Goal: Information Seeking & Learning: Find specific fact

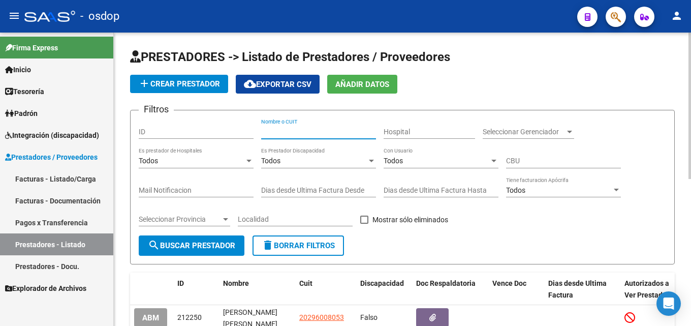
click at [292, 129] on input "Nombre o CUIT" at bounding box center [318, 132] width 115 height 9
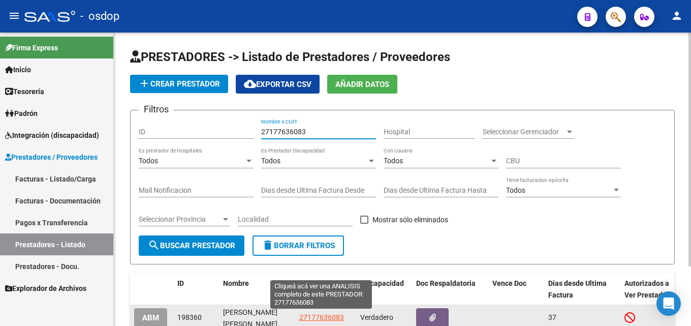
type input "27177636083"
click at [316, 316] on span "27177636083" at bounding box center [321, 317] width 45 height 8
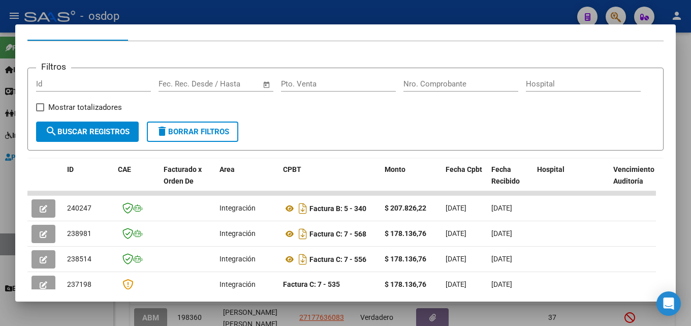
scroll to position [149, 0]
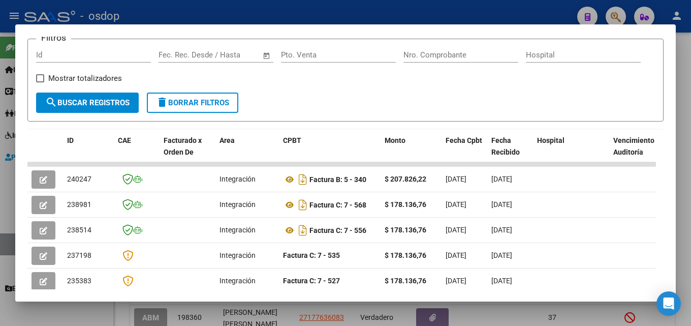
click at [691, 175] on div at bounding box center [345, 163] width 691 height 326
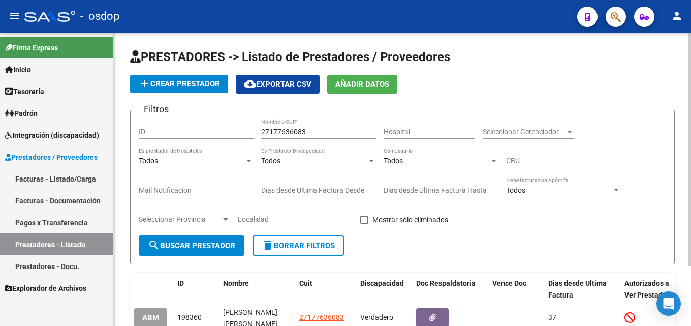
scroll to position [74, 0]
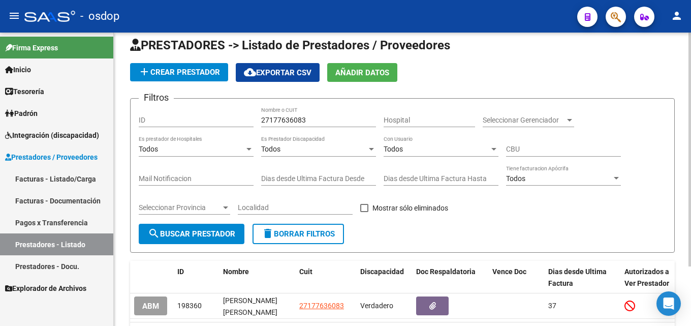
click at [691, 160] on div at bounding box center [689, 160] width 3 height 234
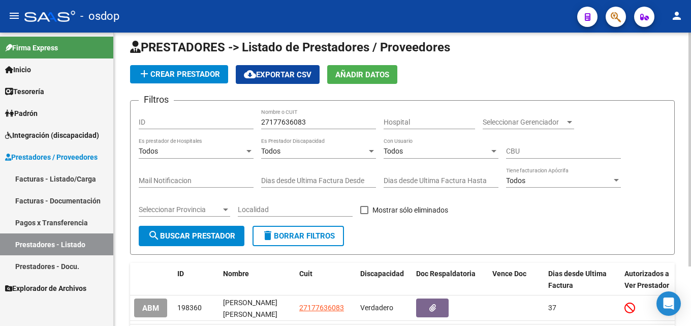
click at [309, 234] on span "delete Borrar Filtros" at bounding box center [298, 235] width 73 height 9
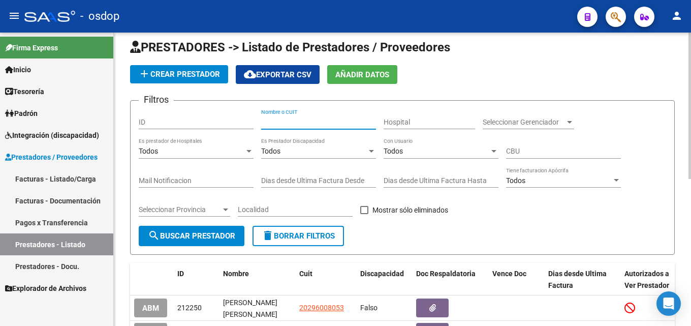
click at [278, 121] on input "Nombre o CUIT" at bounding box center [318, 122] width 115 height 9
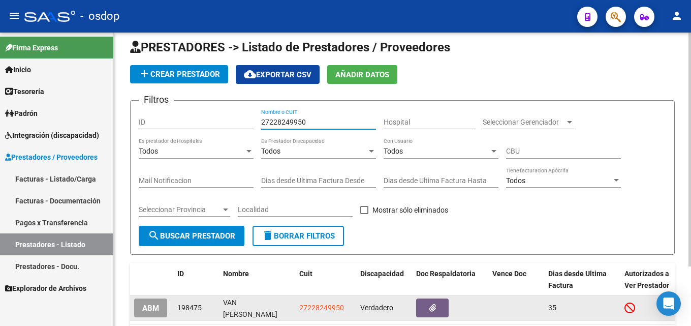
type input "27228249950"
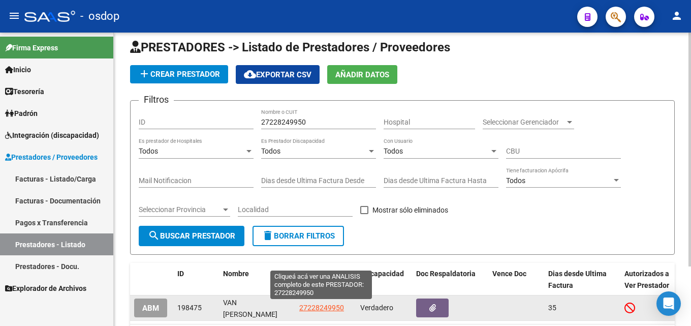
click at [325, 308] on span "27228249950" at bounding box center [321, 307] width 45 height 8
type textarea "27228249950"
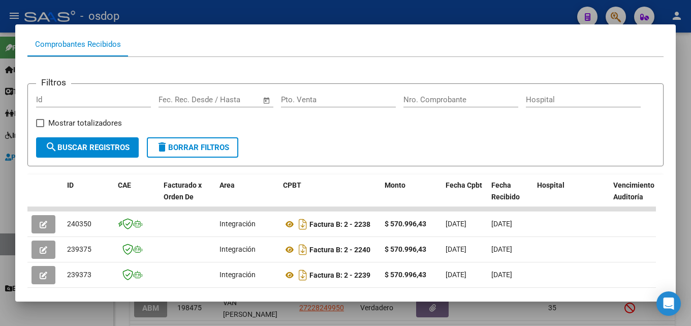
scroll to position [0, 0]
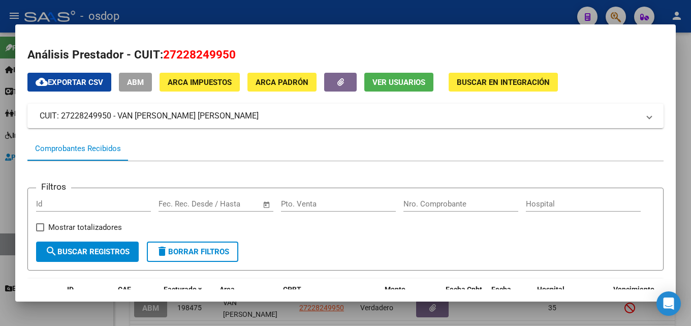
click at [691, 149] on div at bounding box center [345, 163] width 691 height 326
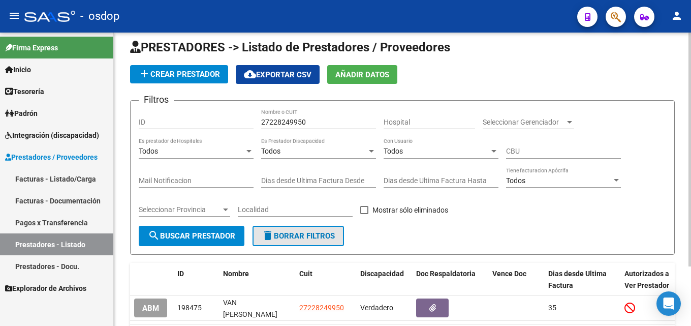
click at [327, 236] on span "delete Borrar Filtros" at bounding box center [298, 235] width 73 height 9
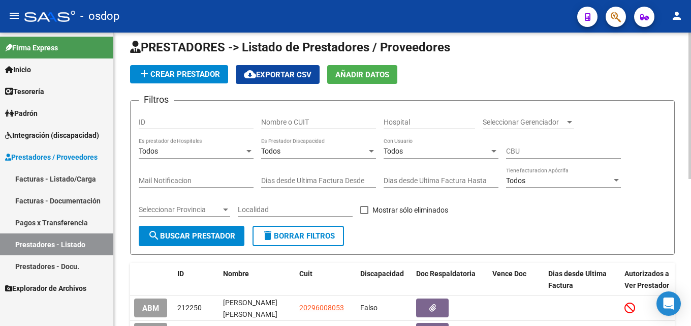
click at [303, 122] on input "Nombre o CUIT" at bounding box center [318, 122] width 115 height 9
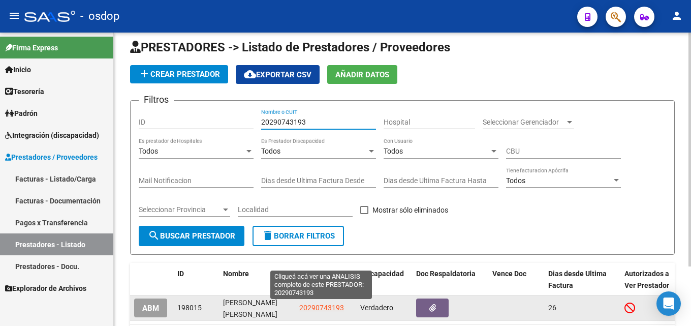
type input "20290743193"
click at [321, 310] on span "20290743193" at bounding box center [321, 307] width 45 height 8
type textarea "20290743193"
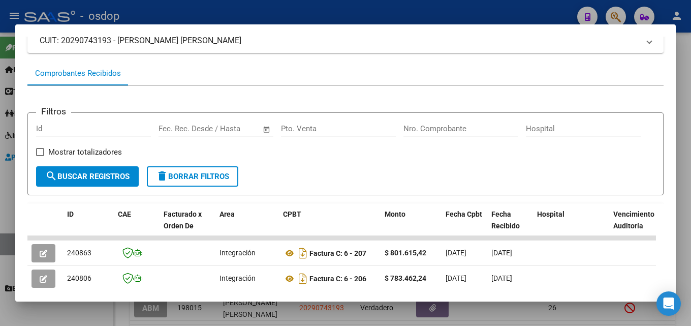
scroll to position [79, 0]
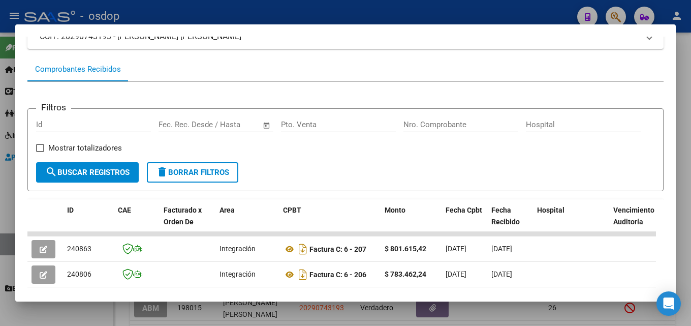
click at [691, 162] on div at bounding box center [345, 163] width 691 height 326
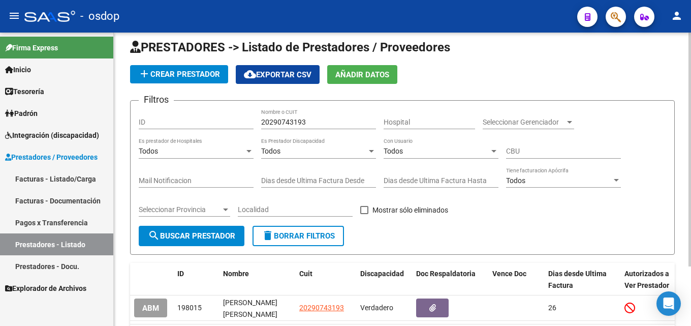
click at [327, 234] on span "delete Borrar Filtros" at bounding box center [298, 235] width 73 height 9
click at [292, 127] on div "Nombre o CUIT" at bounding box center [318, 119] width 115 height 20
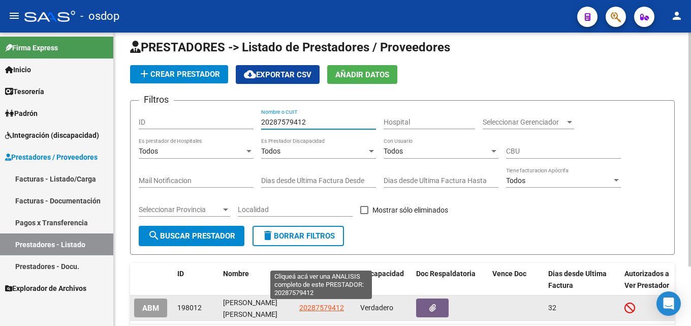
type input "20287579412"
click at [324, 311] on span "20287579412" at bounding box center [321, 307] width 45 height 8
type textarea "20287579412"
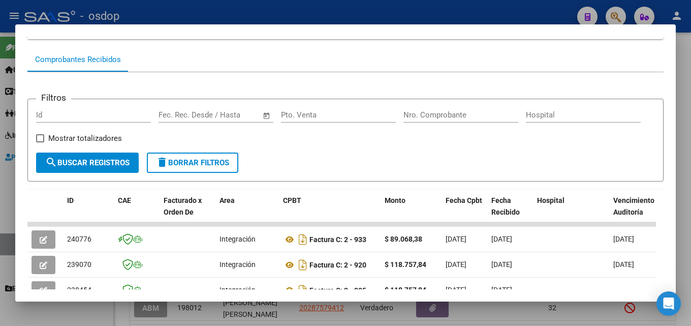
scroll to position [103, 0]
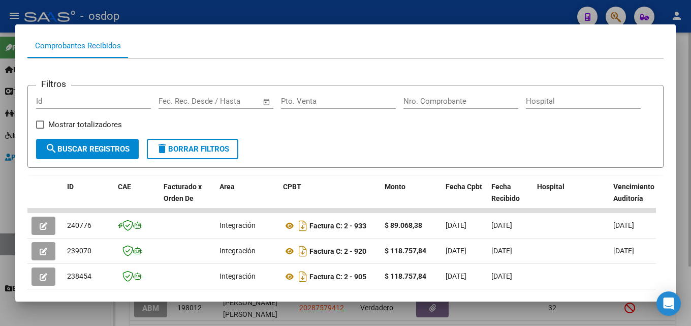
drag, startPoint x: 691, startPoint y: 190, endPoint x: 472, endPoint y: 237, distance: 224.0
click at [691, 189] on div at bounding box center [345, 163] width 691 height 326
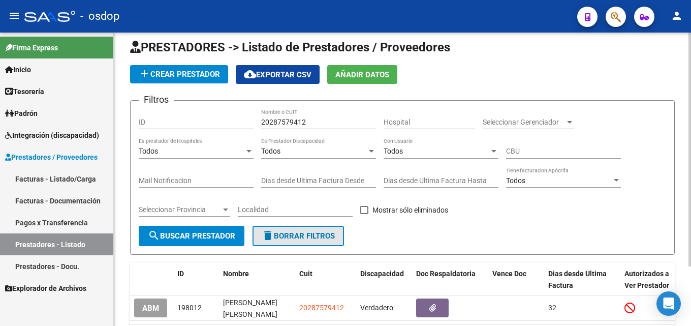
click at [306, 239] on span "delete Borrar Filtros" at bounding box center [298, 235] width 73 height 9
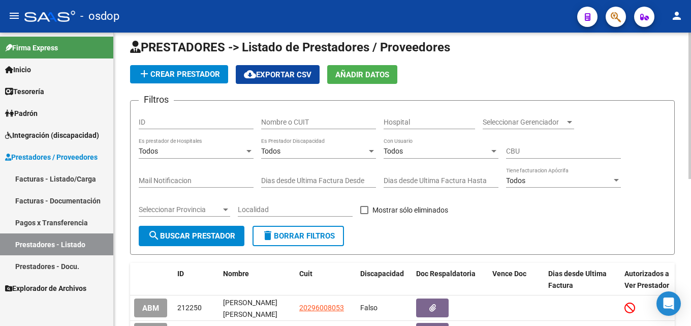
click at [292, 116] on div "Nombre o CUIT" at bounding box center [318, 119] width 115 height 20
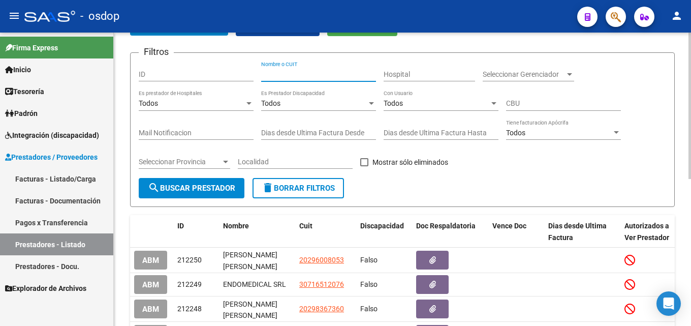
scroll to position [0, 0]
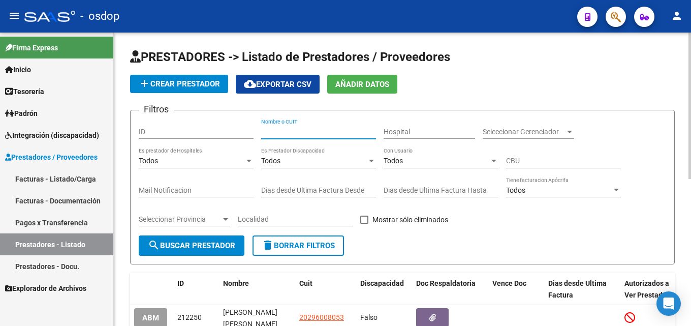
click at [691, 98] on div at bounding box center [689, 106] width 3 height 146
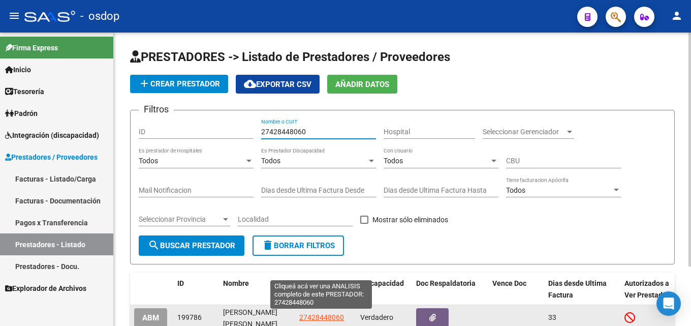
type input "27428448060"
click at [310, 322] on app-link-go-to "27428448060" at bounding box center [321, 317] width 45 height 12
click at [309, 317] on span "27428448060" at bounding box center [321, 317] width 45 height 8
type textarea "27428448060"
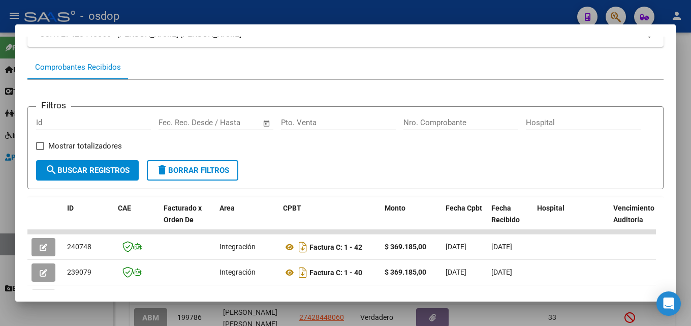
scroll to position [87, 0]
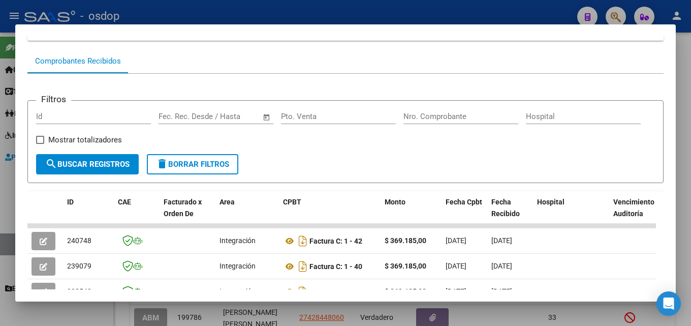
click at [691, 170] on div at bounding box center [345, 163] width 691 height 326
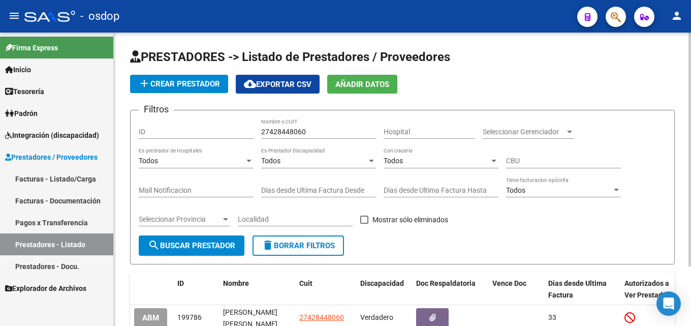
click at [329, 250] on button "delete Borrar Filtros" at bounding box center [298, 245] width 91 height 20
click at [305, 123] on div "Nombre o CUIT" at bounding box center [318, 128] width 115 height 20
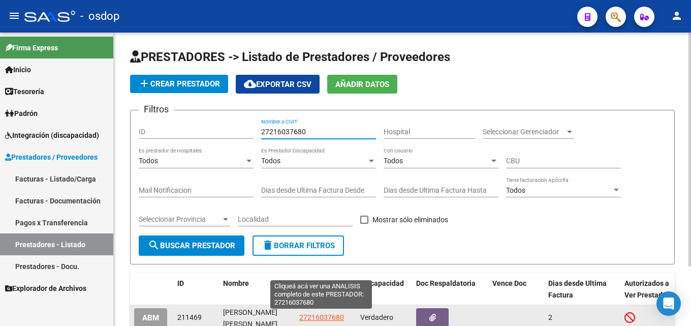
type input "27216037680"
click at [308, 321] on span "27216037680" at bounding box center [321, 317] width 45 height 8
type textarea "27216037680"
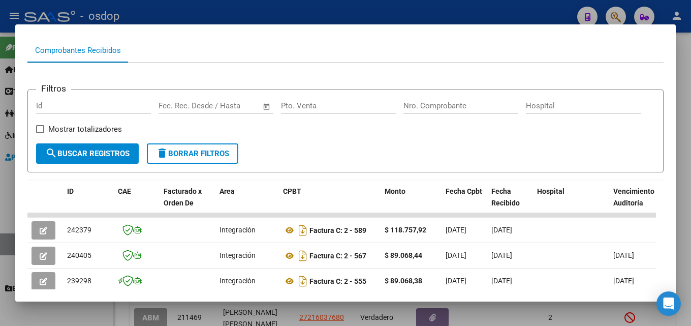
scroll to position [112, 0]
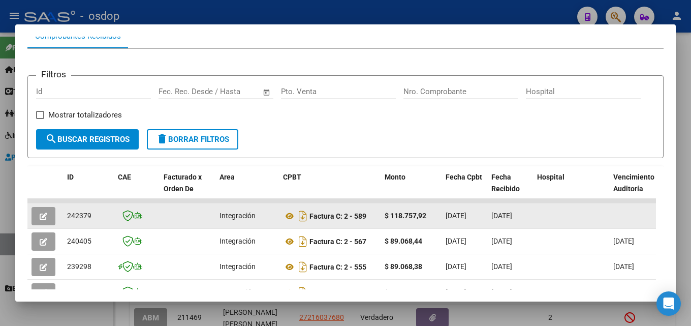
click at [42, 217] on icon "button" at bounding box center [44, 216] width 8 height 8
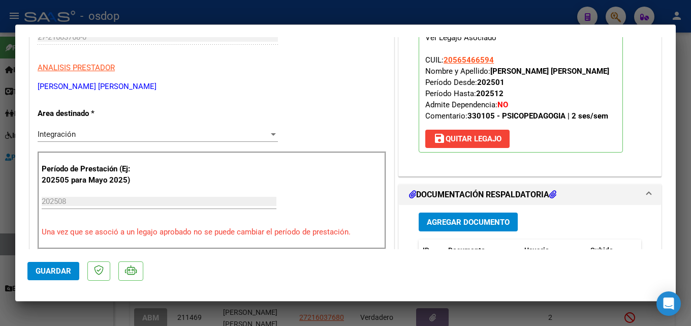
scroll to position [0, 0]
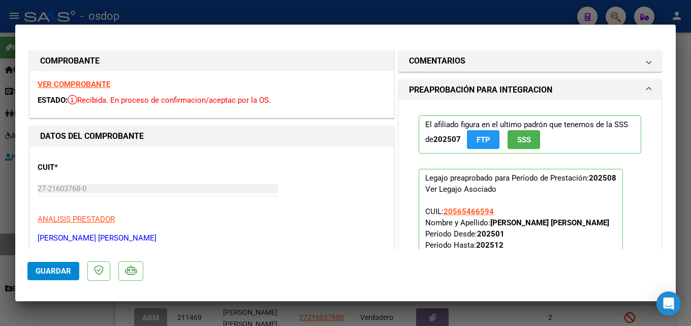
click at [690, 148] on div at bounding box center [345, 163] width 691 height 326
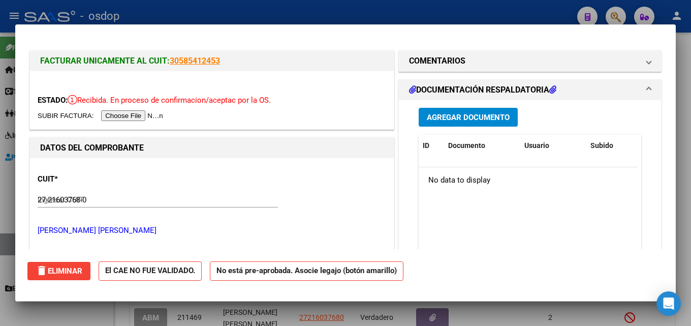
type input "$ 0,00"
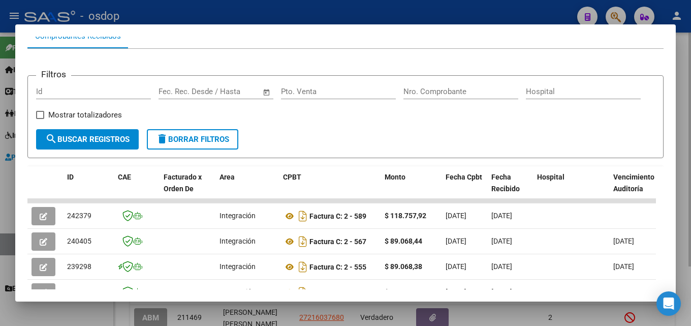
click at [691, 107] on div at bounding box center [345, 163] width 691 height 326
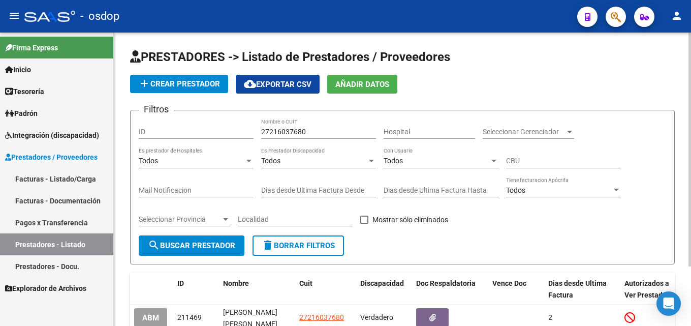
click at [301, 253] on button "delete Borrar Filtros" at bounding box center [298, 245] width 91 height 20
click at [289, 132] on input "Nombre o CUIT" at bounding box center [318, 132] width 115 height 9
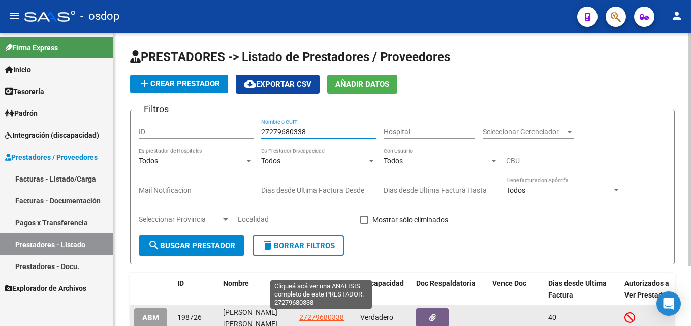
type input "27279680338"
click at [303, 319] on span "27279680338" at bounding box center [321, 317] width 45 height 8
type textarea "27279680338"
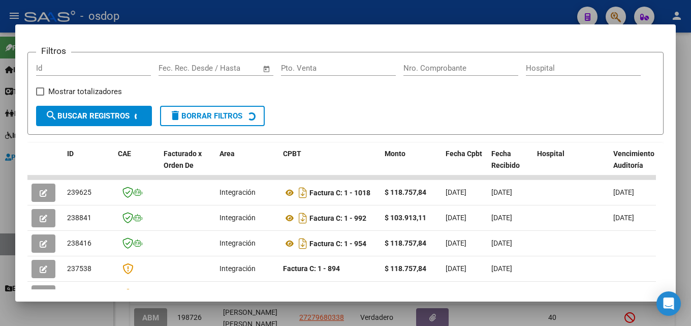
scroll to position [138, 0]
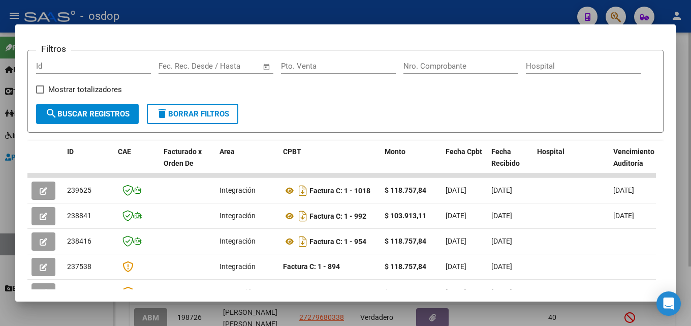
click at [691, 202] on div at bounding box center [345, 163] width 691 height 326
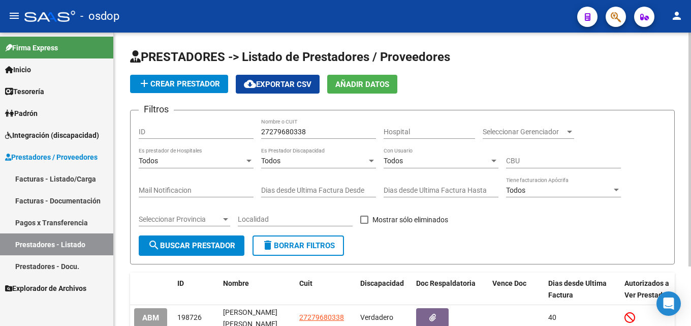
click at [319, 246] on span "delete Borrar Filtros" at bounding box center [298, 245] width 73 height 9
click at [305, 134] on input "Nombre o CUIT" at bounding box center [318, 132] width 115 height 9
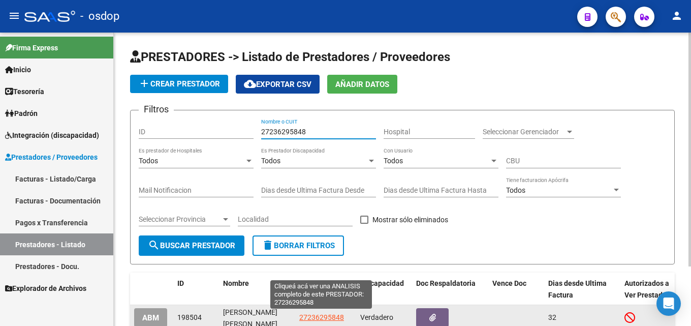
type input "27236295848"
click at [316, 318] on span "27236295848" at bounding box center [321, 317] width 45 height 8
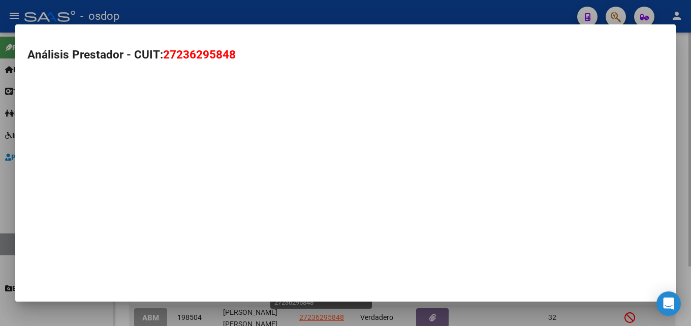
type textarea "27236295848"
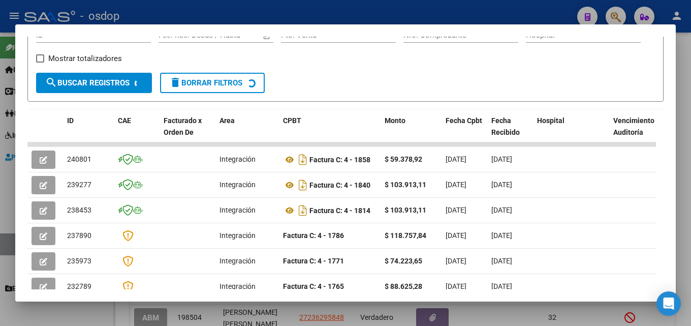
scroll to position [186, 0]
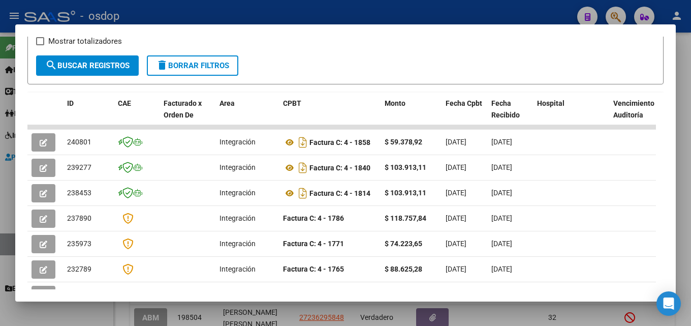
click at [691, 207] on div at bounding box center [345, 163] width 691 height 326
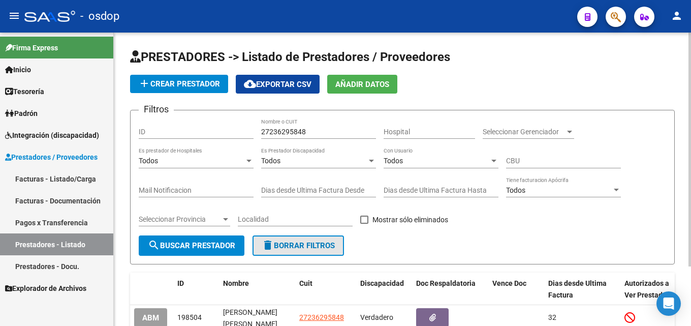
click at [326, 250] on button "delete Borrar Filtros" at bounding box center [298, 245] width 91 height 20
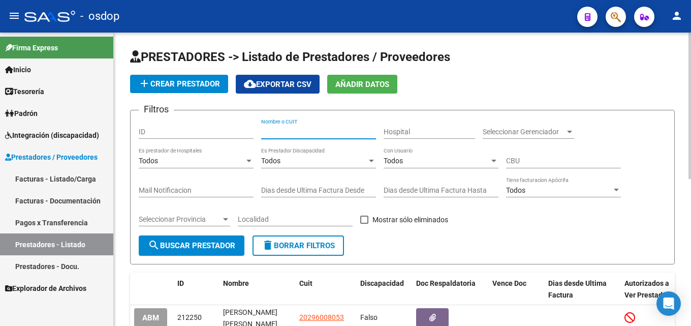
click at [295, 133] on input "Nombre o CUIT" at bounding box center [318, 132] width 115 height 9
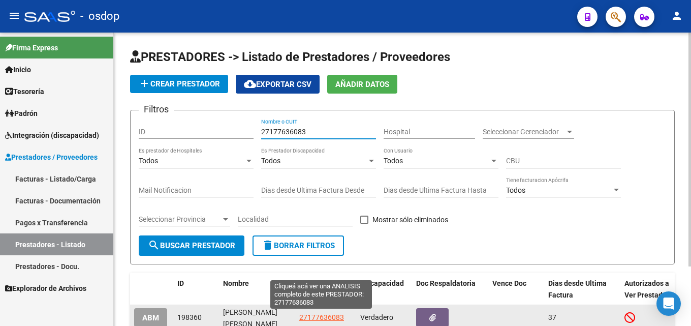
type input "27177636083"
click at [327, 316] on span "27177636083" at bounding box center [321, 317] width 45 height 8
type textarea "27177636083"
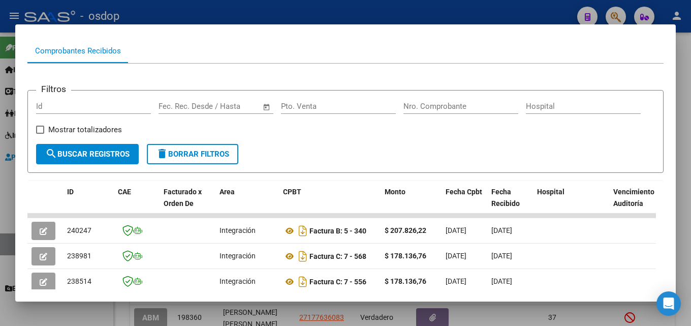
scroll to position [123, 0]
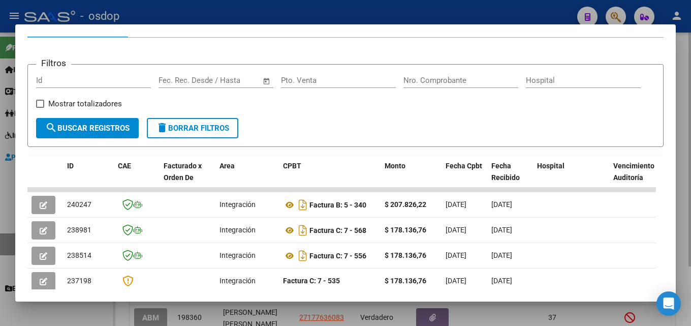
click at [691, 212] on div at bounding box center [345, 163] width 691 height 326
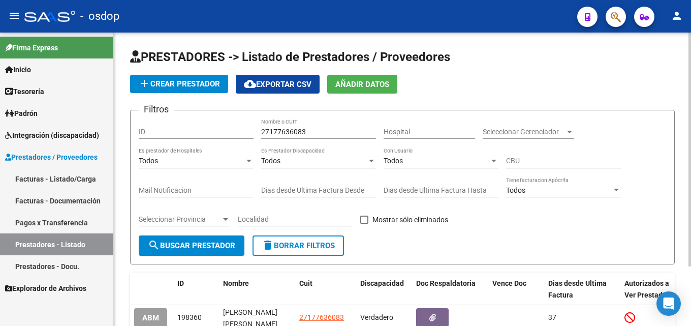
click at [325, 245] on span "delete Borrar Filtros" at bounding box center [298, 245] width 73 height 9
